Goal: Find contact information: Find contact information

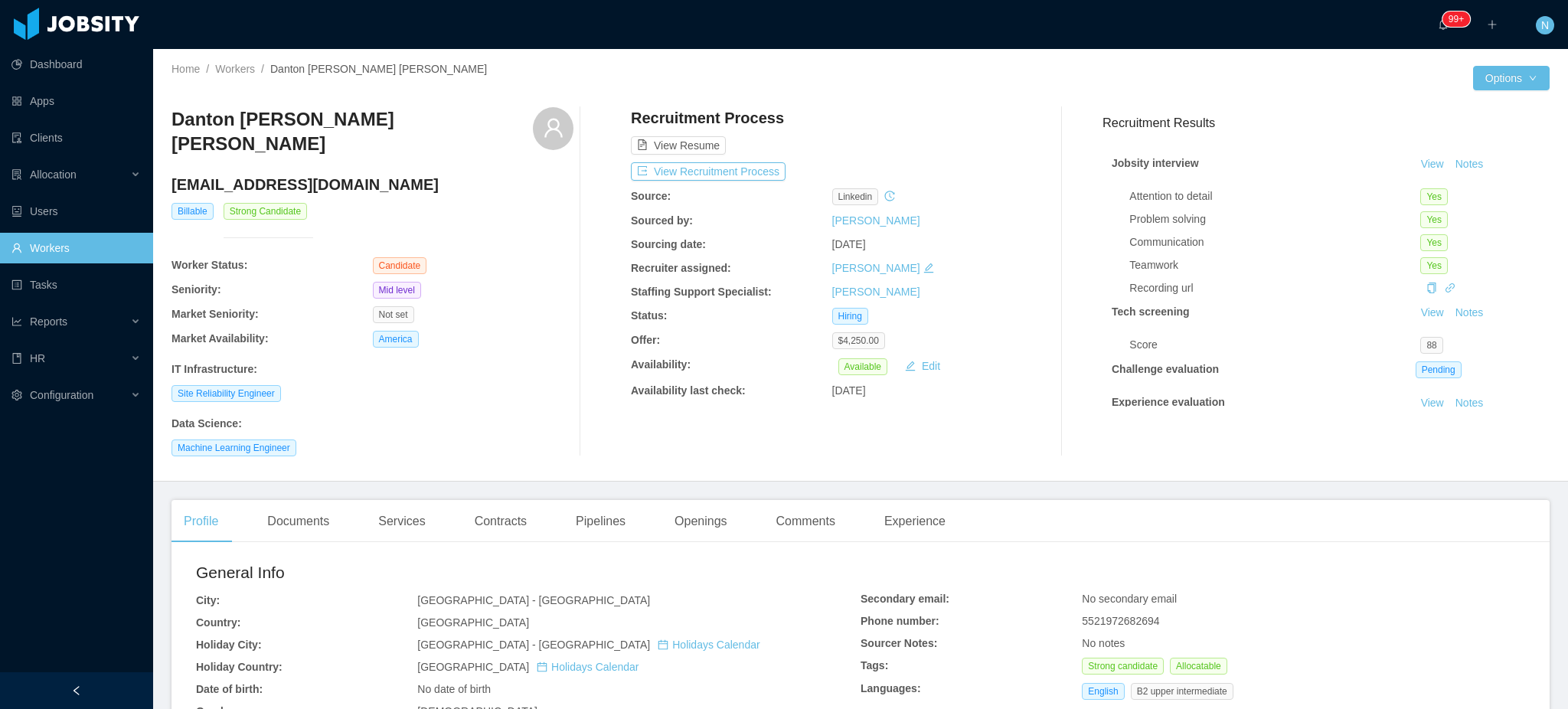
click at [1113, 621] on span "5521972682694" at bounding box center [1121, 621] width 77 height 12
copy span "5521972682694"
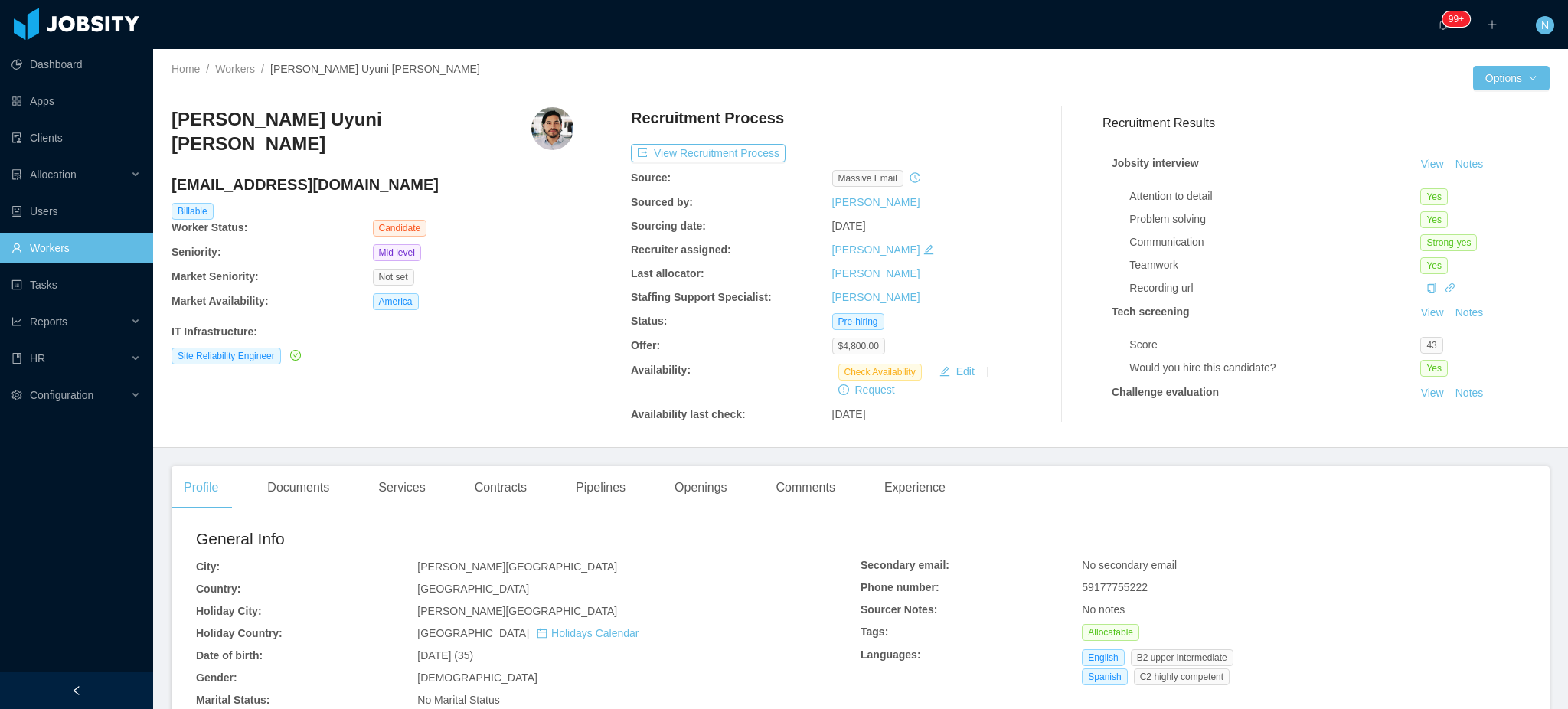
click at [1119, 594] on span "59177755222" at bounding box center [1115, 587] width 66 height 12
click at [1119, 593] on span "59177755222" at bounding box center [1115, 587] width 66 height 12
copy span "59177755222"
